Goal: Information Seeking & Learning: Learn about a topic

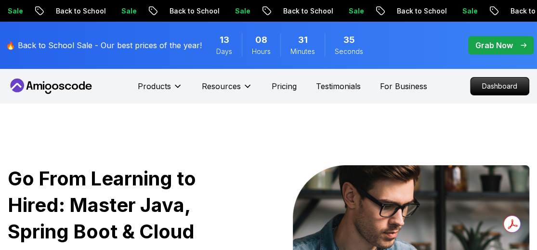
click at [483, 84] on p "Dashboard" at bounding box center [499, 86] width 55 height 16
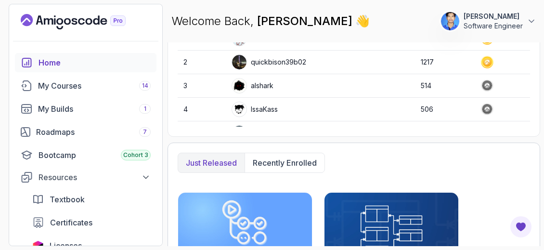
scroll to position [385, 0]
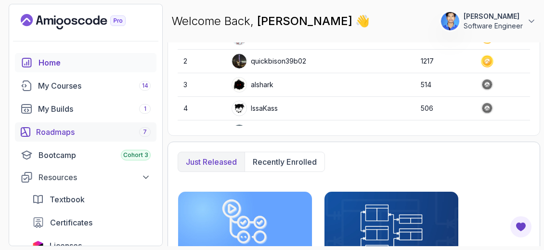
click at [105, 135] on div "Roadmaps 7" at bounding box center [93, 132] width 115 height 12
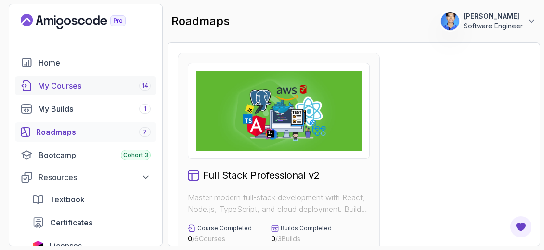
click at [93, 88] on div "My Courses 14" at bounding box center [94, 86] width 113 height 12
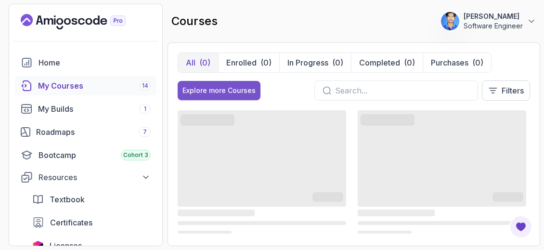
click at [240, 93] on div "Explore more Courses" at bounding box center [219, 91] width 73 height 10
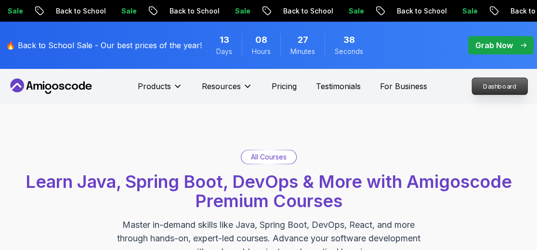
click at [489, 84] on p "Dashboard" at bounding box center [499, 86] width 55 height 16
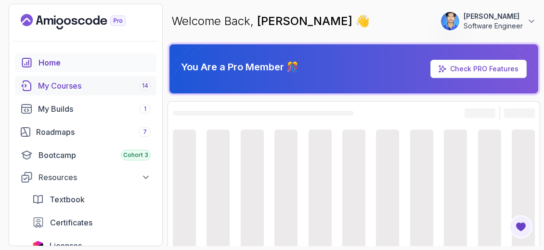
click at [42, 87] on div "My Courses 14" at bounding box center [94, 86] width 113 height 12
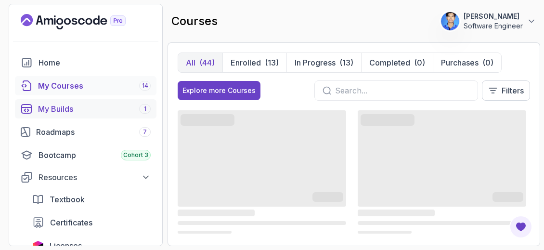
click at [45, 104] on div "My Builds 1" at bounding box center [94, 109] width 113 height 12
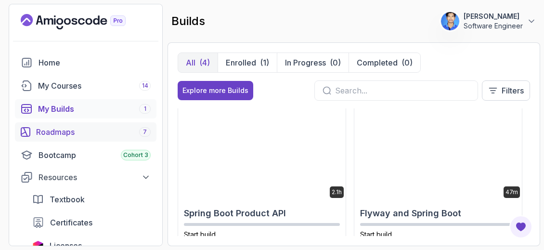
scroll to position [159, 0]
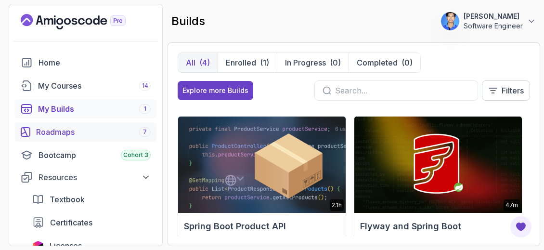
click at [103, 133] on div "Roadmaps 7" at bounding box center [93, 132] width 115 height 12
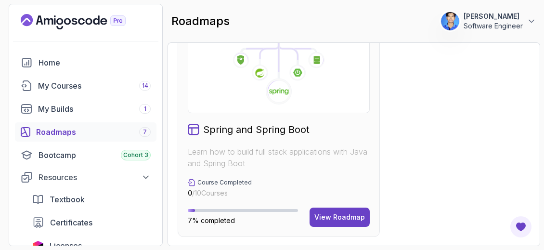
scroll to position [771, 0]
click at [355, 212] on div "View Roadmap" at bounding box center [340, 217] width 51 height 10
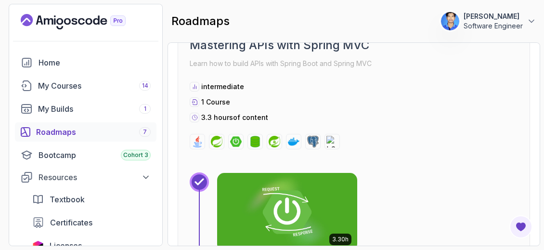
scroll to position [1070, 0]
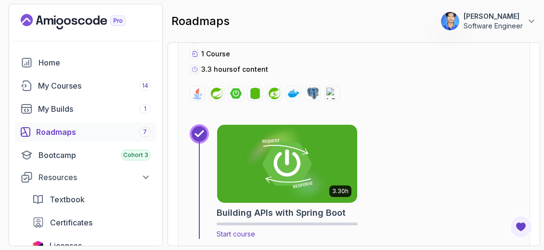
click at [322, 196] on img at bounding box center [287, 164] width 147 height 82
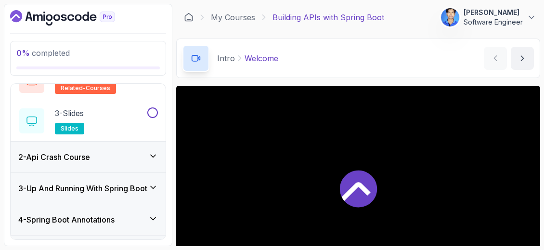
scroll to position [96, 0]
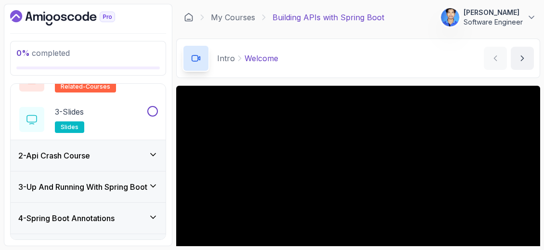
click at [125, 164] on div "2 - Api Crash Course" at bounding box center [88, 155] width 155 height 31
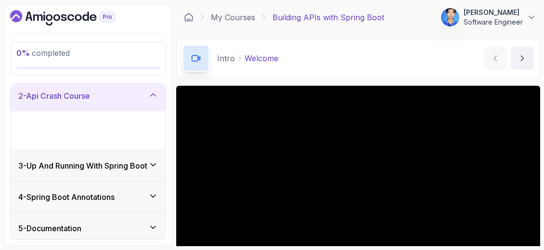
scroll to position [35, 0]
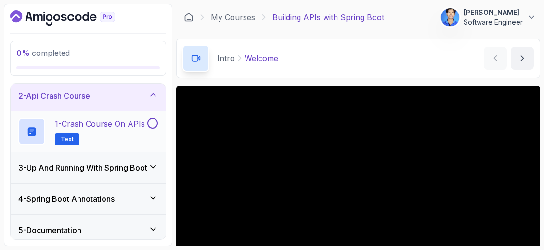
click at [141, 129] on h2 "1 - Crash Course on APIs Text" at bounding box center [100, 131] width 90 height 27
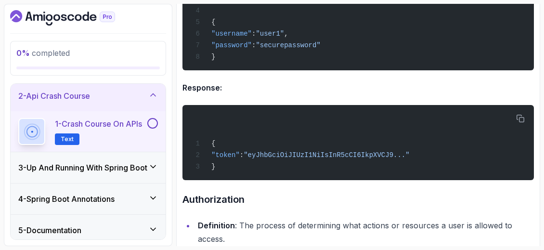
scroll to position [1767, 0]
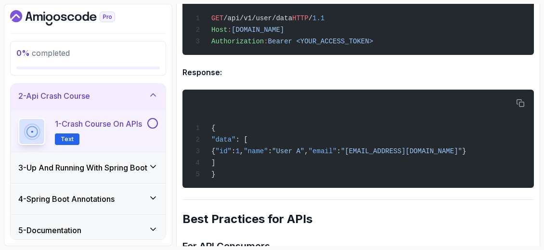
click at [129, 171] on h3 "3 - Up And Running With Spring Boot" at bounding box center [82, 168] width 129 height 12
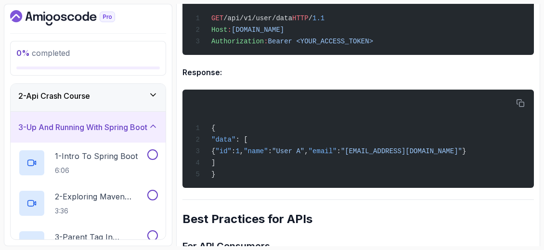
scroll to position [83, 0]
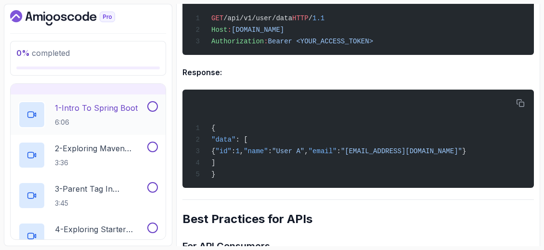
click at [125, 122] on p "6:06" at bounding box center [96, 123] width 83 height 10
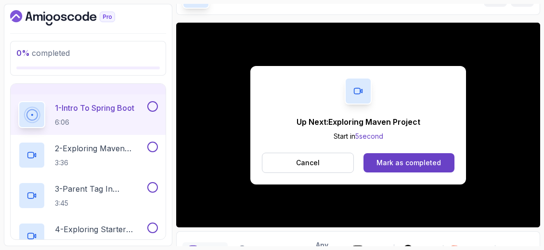
scroll to position [96, 0]
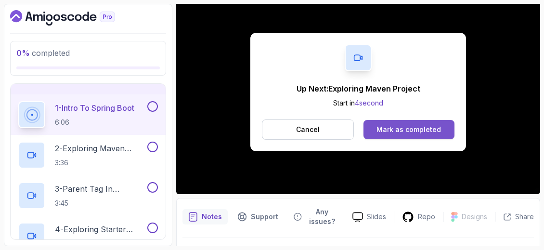
click at [396, 130] on div "Mark as completed" at bounding box center [409, 130] width 65 height 10
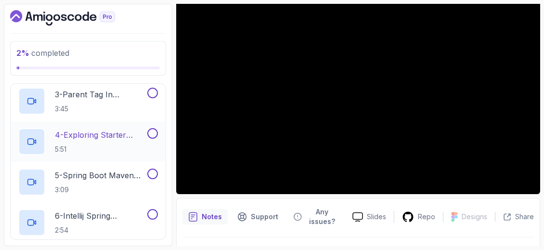
scroll to position [227, 0]
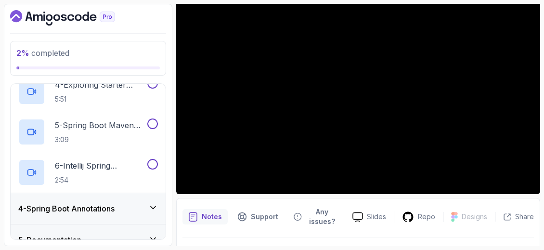
click at [145, 199] on div "4 - Spring Boot Annotations" at bounding box center [88, 208] width 155 height 31
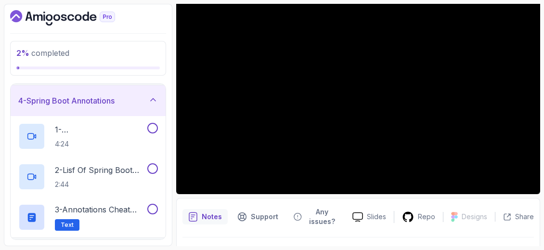
scroll to position [82, 0]
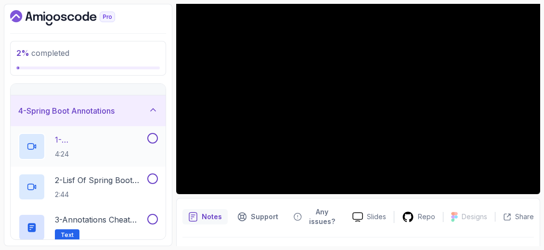
click at [100, 154] on p "4:24" at bounding box center [100, 154] width 91 height 10
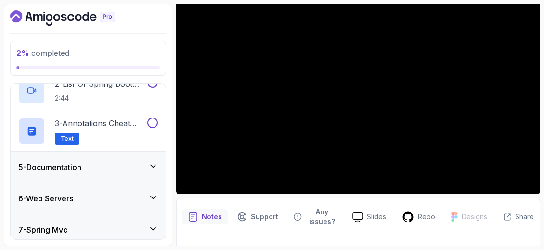
click at [146, 172] on div "5 - Documentation" at bounding box center [88, 167] width 155 height 31
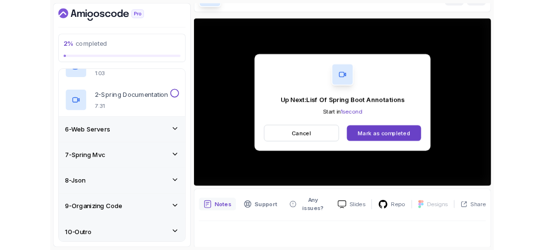
scroll to position [96, 0]
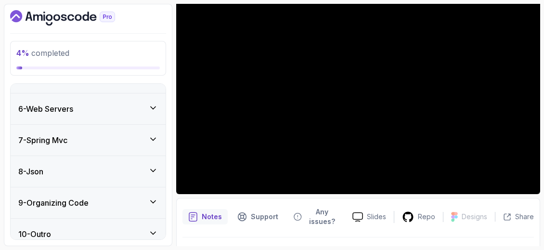
scroll to position [275, 0]
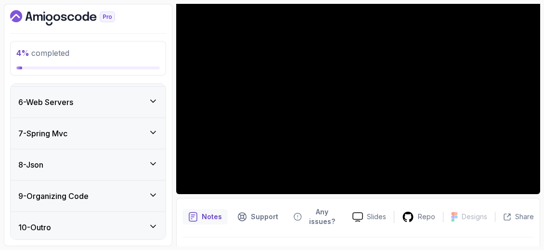
click at [151, 194] on icon at bounding box center [153, 195] width 5 height 2
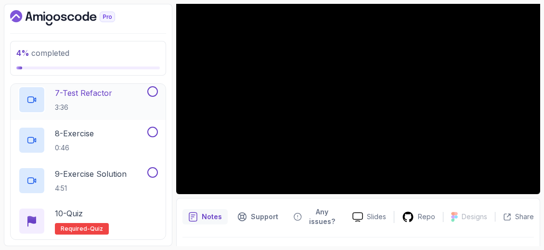
scroll to position [558, 0]
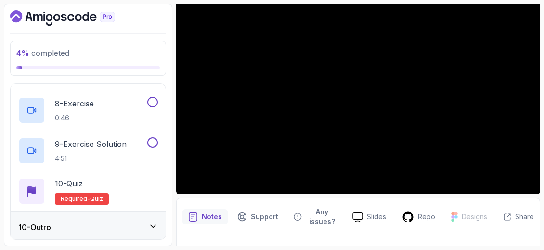
click at [90, 213] on div "10 - Outro" at bounding box center [88, 227] width 155 height 31
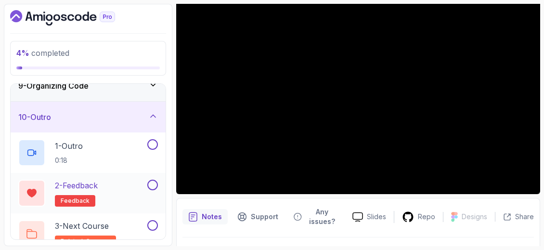
scroll to position [275, 0]
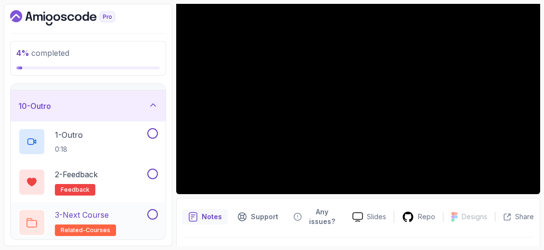
click at [106, 213] on p "3 - Next Course" at bounding box center [82, 215] width 54 height 12
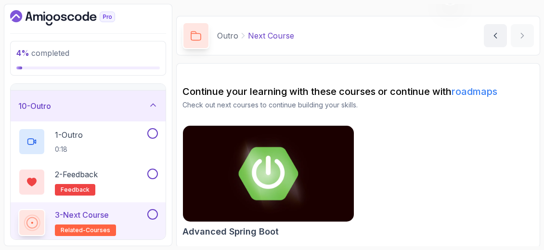
click at [335, 174] on img at bounding box center [269, 173] width 180 height 101
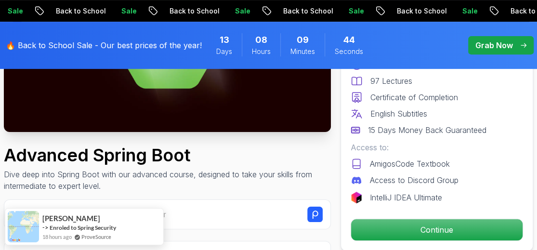
scroll to position [193, 0]
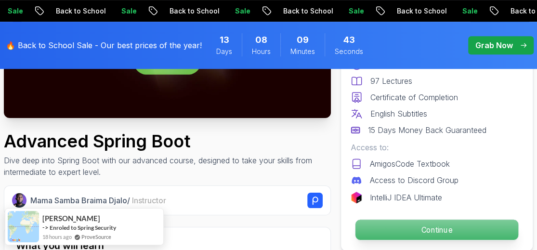
click at [407, 221] on p "Continue" at bounding box center [437, 230] width 163 height 20
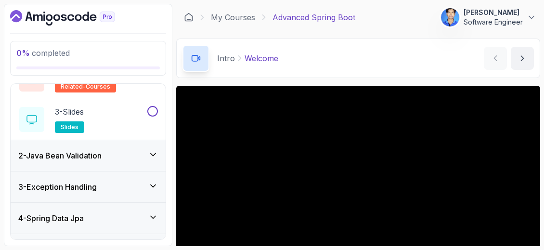
click at [145, 164] on div "2 - Java Bean Validation" at bounding box center [88, 155] width 155 height 31
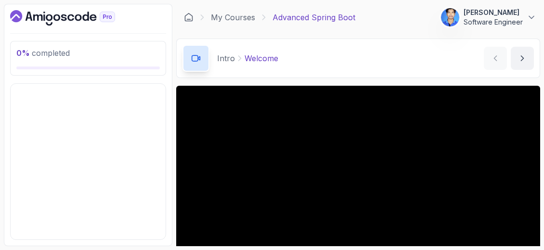
scroll to position [35, 0]
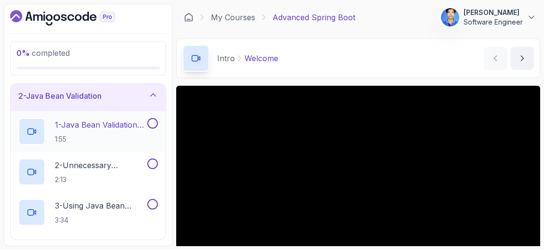
click at [145, 129] on h2 "1 - Java Bean Validation (Slides) 1:55" at bounding box center [100, 131] width 91 height 25
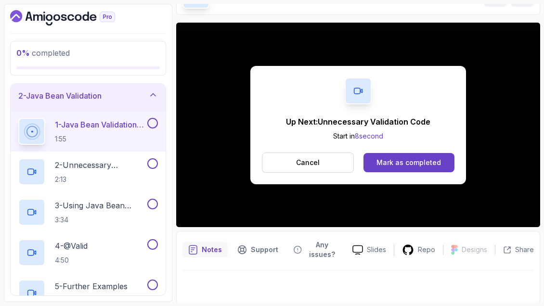
scroll to position [119, 0]
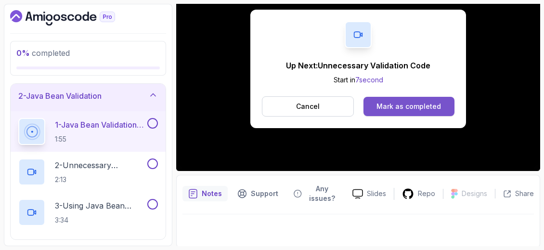
click at [416, 97] on button "Mark as completed" at bounding box center [409, 106] width 91 height 19
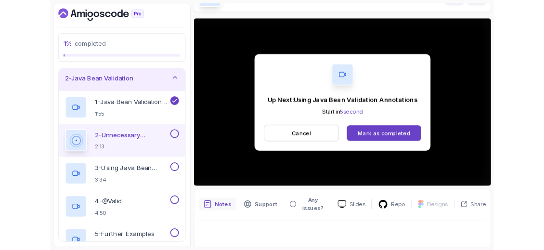
scroll to position [119, 0]
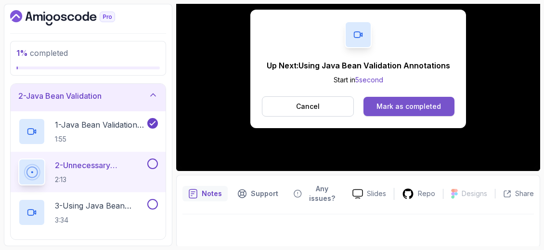
click at [399, 106] on div "Mark as completed" at bounding box center [409, 107] width 65 height 10
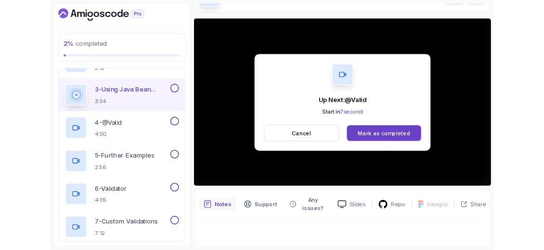
scroll to position [119, 0]
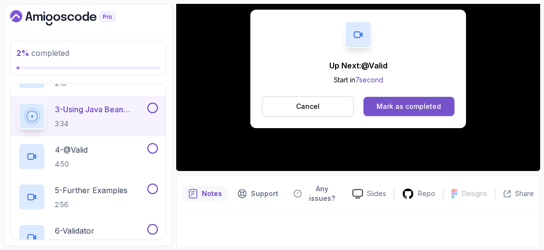
click at [413, 97] on button "Mark as completed" at bounding box center [409, 106] width 91 height 19
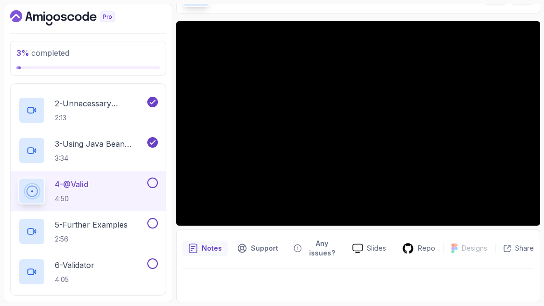
scroll to position [63, 0]
